Goal: Understand process/instructions: Learn how to perform a task or action

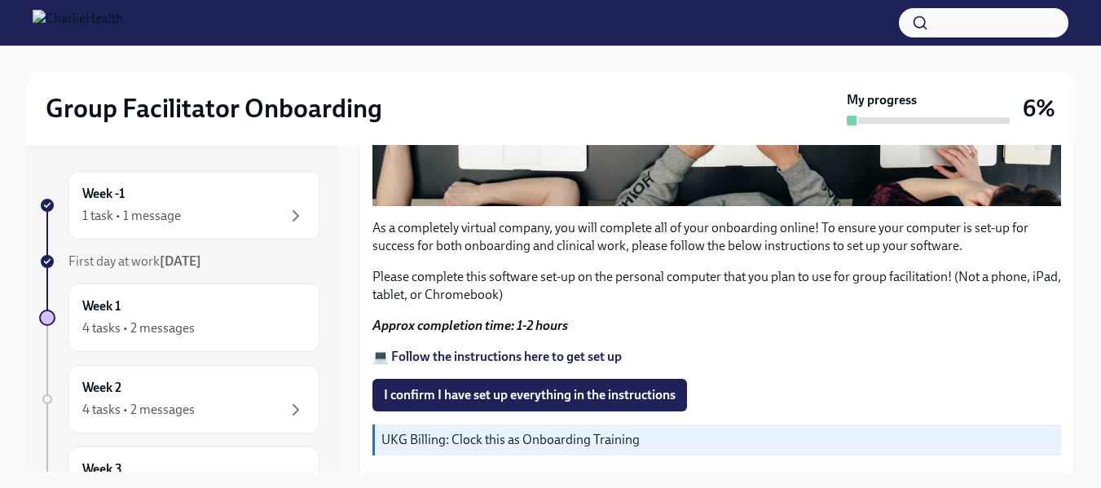
scroll to position [655, 0]
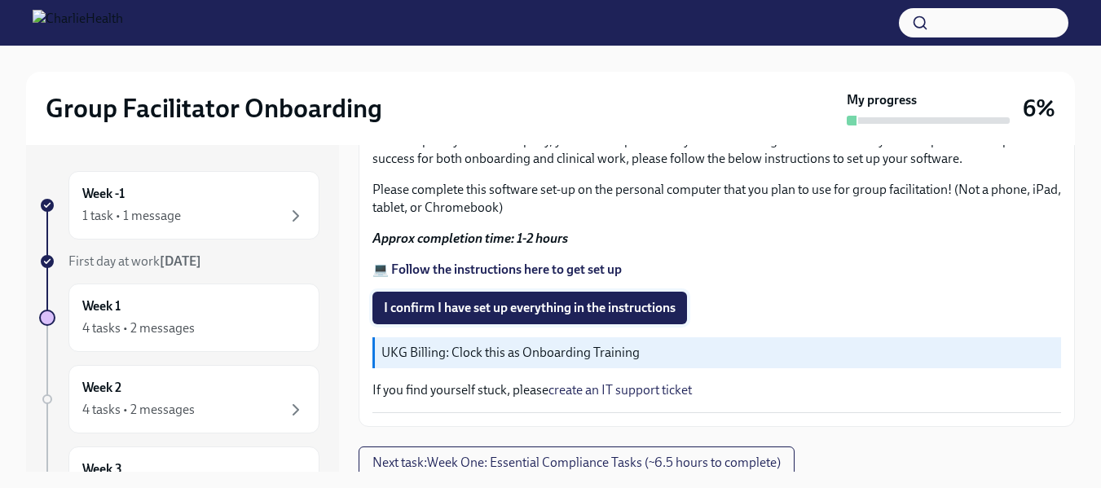
click at [626, 313] on button "I confirm I have set up everything in the instructions" at bounding box center [530, 308] width 315 height 33
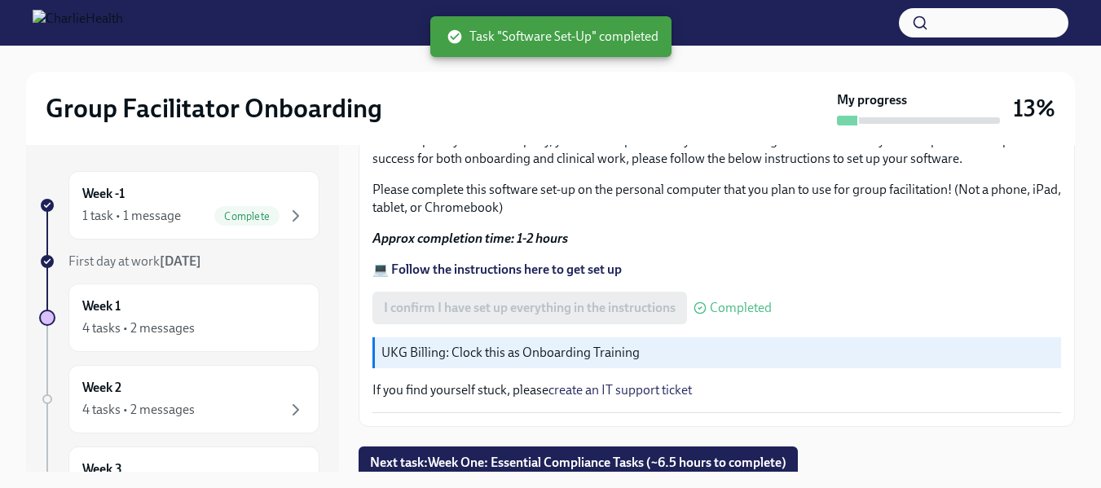
scroll to position [29, 0]
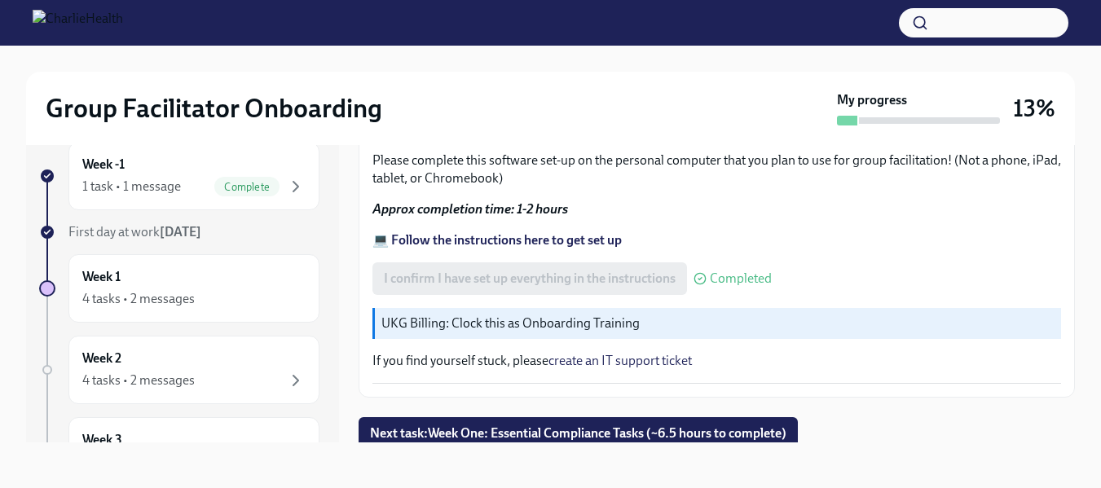
click at [1062, 461] on div "Week -1 1 task • 1 message Complete First day at work [DATE] Week 1 4 tasks • 2…" at bounding box center [550, 292] width 1049 height 353
click at [733, 172] on p "Please complete this software set-up on the personal computer that you plan to …" at bounding box center [717, 170] width 689 height 36
click at [711, 428] on span "Next task : Week One: Essential Compliance Tasks (~6.5 hours to complete)" at bounding box center [578, 434] width 417 height 16
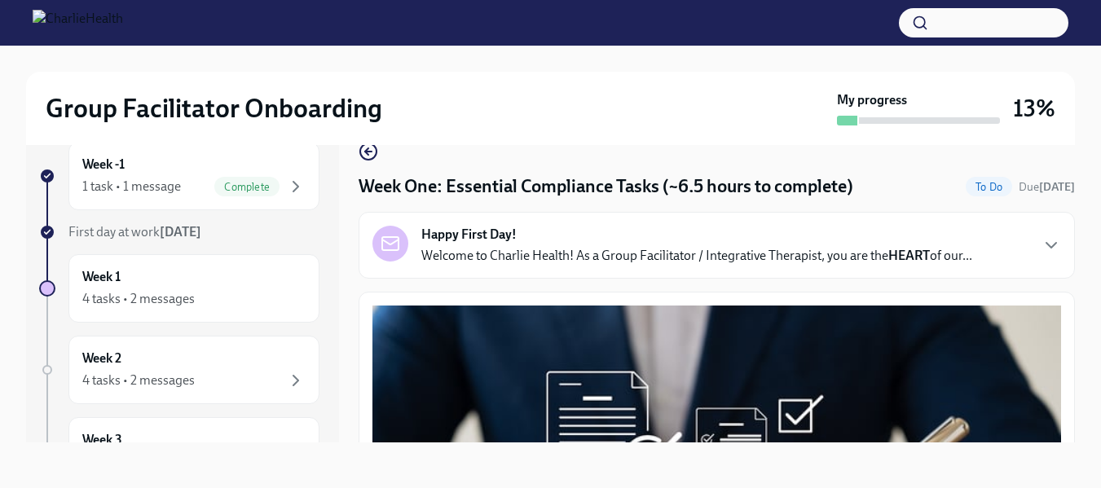
click at [779, 235] on div "Happy First Day! Welcome to Charlie Health! As a Group Facilitator / Integrativ…" at bounding box center [697, 245] width 551 height 39
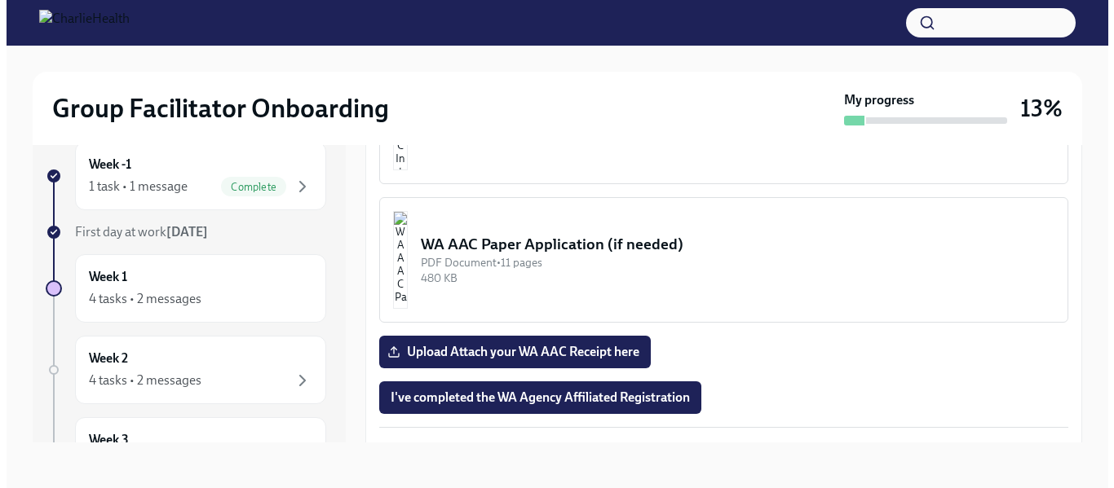
scroll to position [1883, 0]
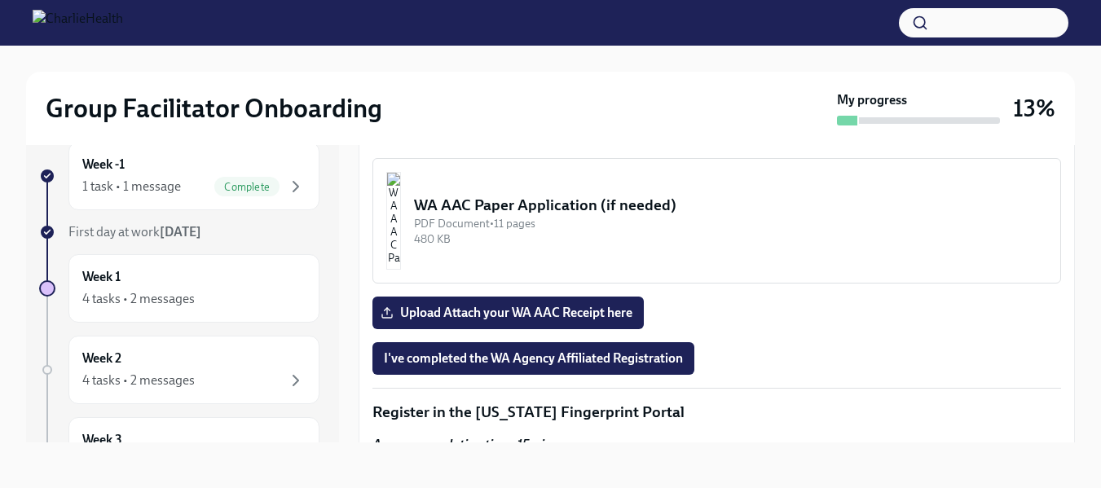
click at [598, 93] on div "PDF Document • 6 pages" at bounding box center [731, 84] width 634 height 15
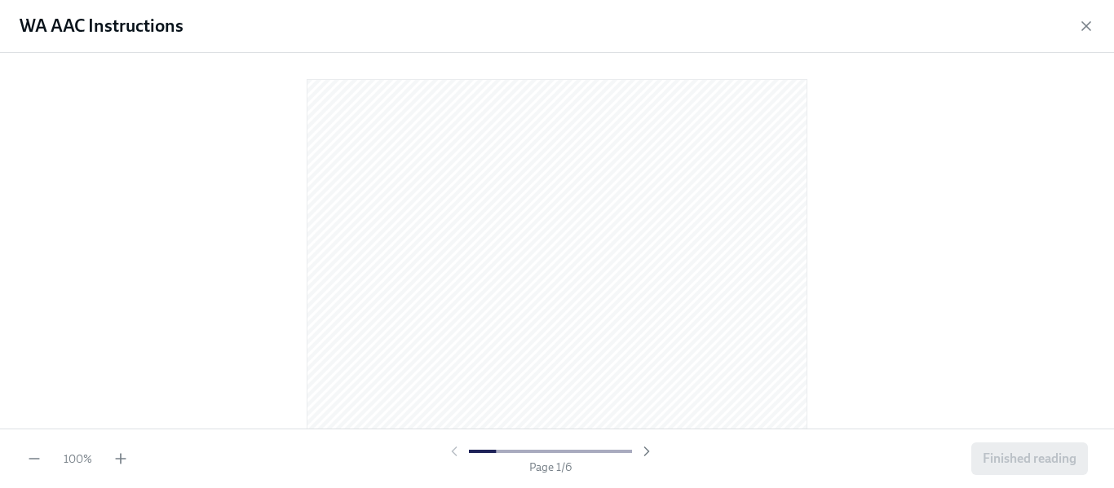
click at [133, 453] on div "100 % Page 1 / 6 Finished reading" at bounding box center [557, 459] width 1114 height 60
click at [126, 454] on icon "button" at bounding box center [121, 459] width 16 height 16
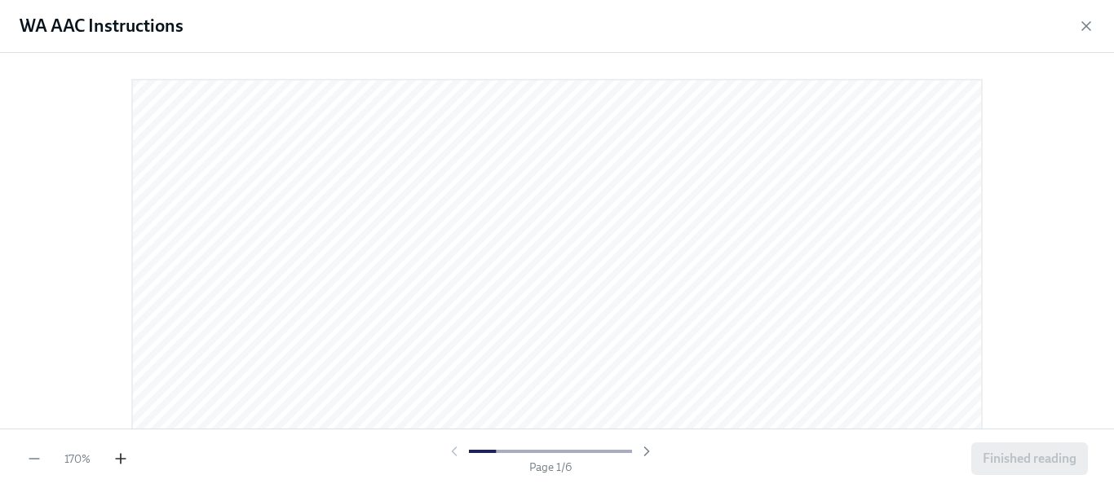
click at [126, 454] on icon "button" at bounding box center [121, 459] width 16 height 16
